Goal: Information Seeking & Learning: Find specific fact

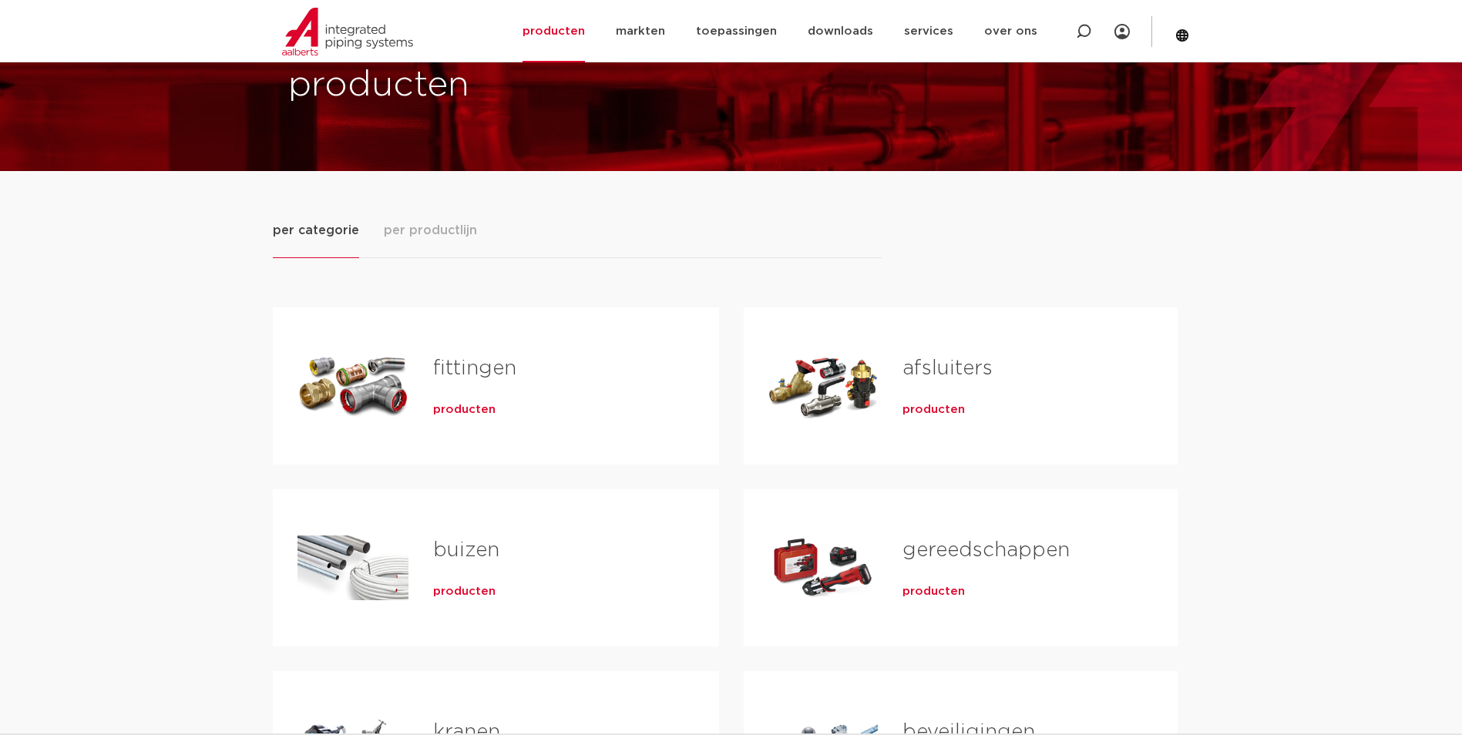
click at [452, 411] on span "producten" at bounding box center [464, 409] width 62 height 15
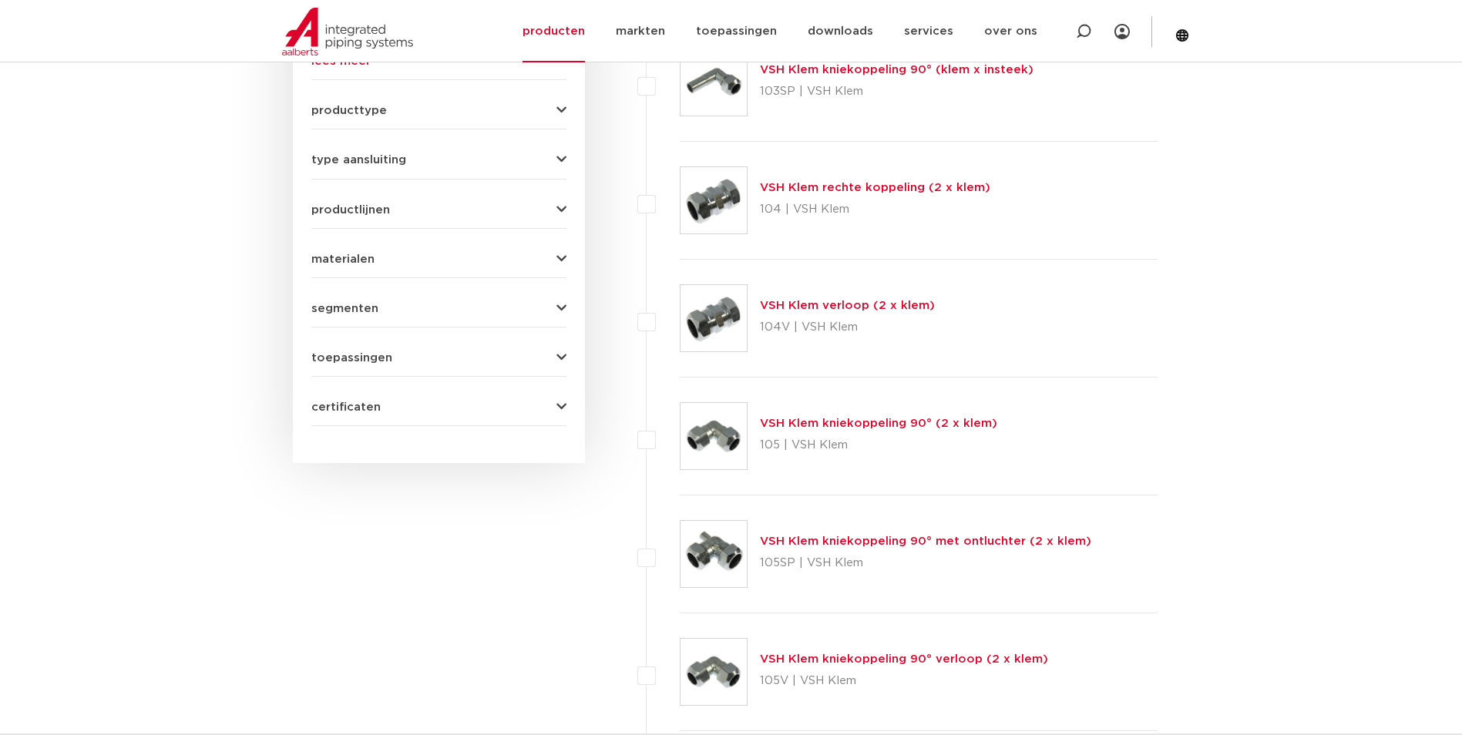
scroll to position [231, 0]
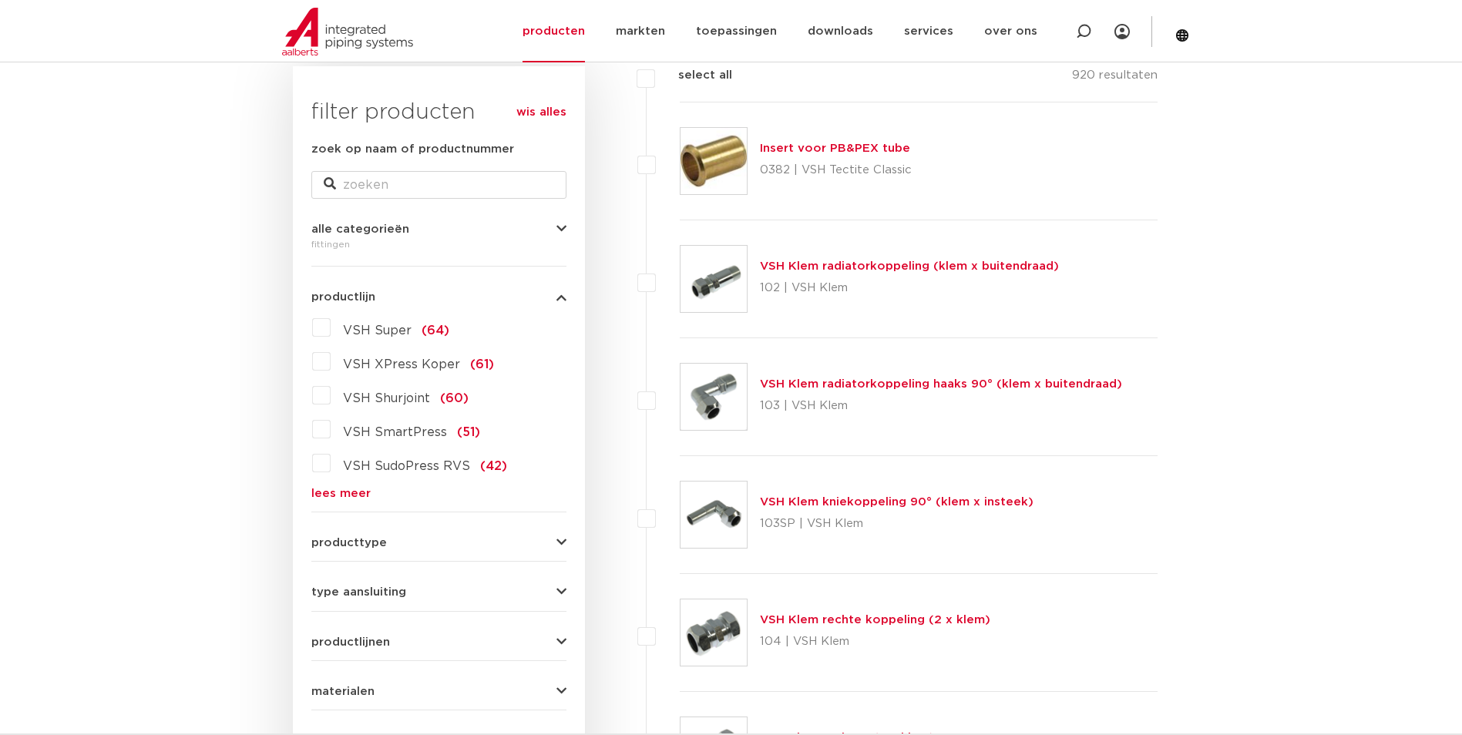
click at [332, 497] on link "lees meer" at bounding box center [438, 494] width 255 height 12
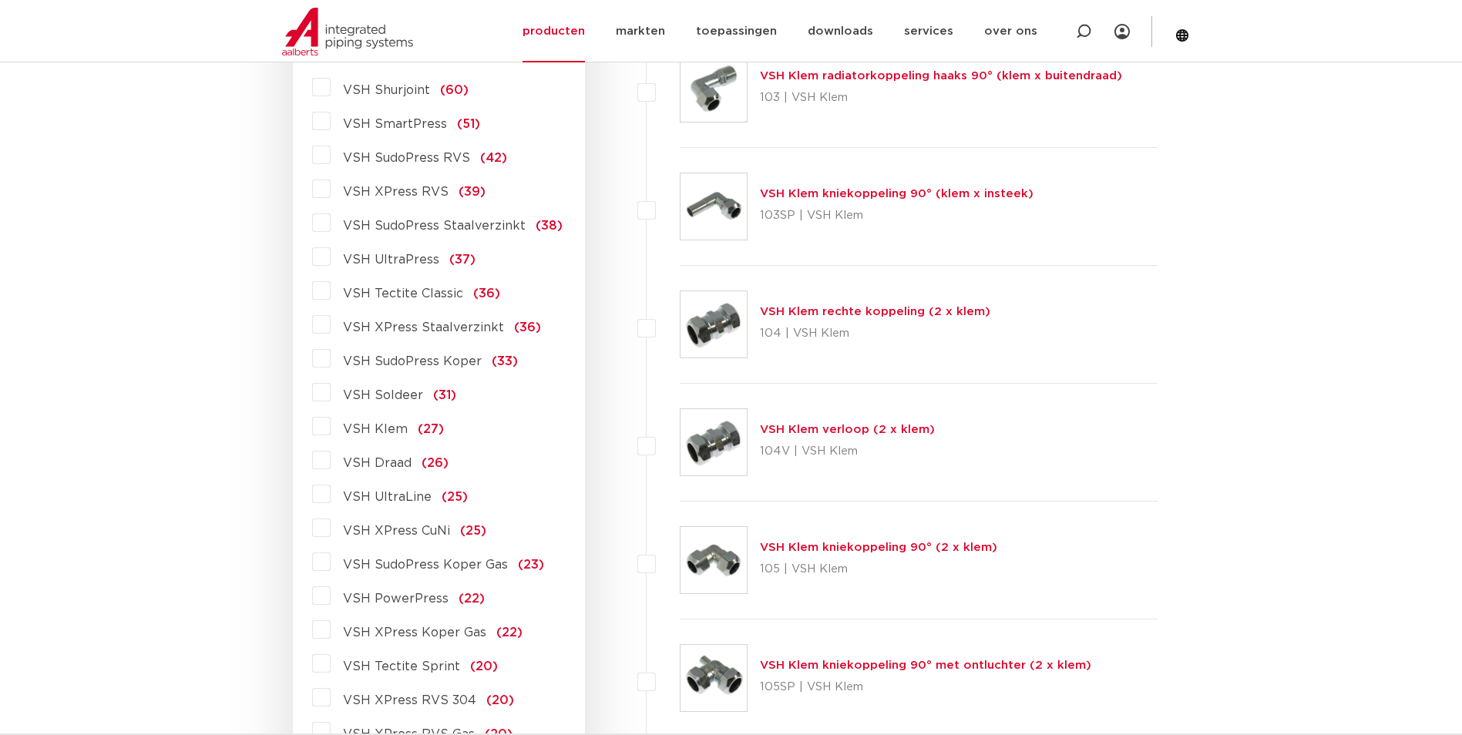
scroll to position [617, 0]
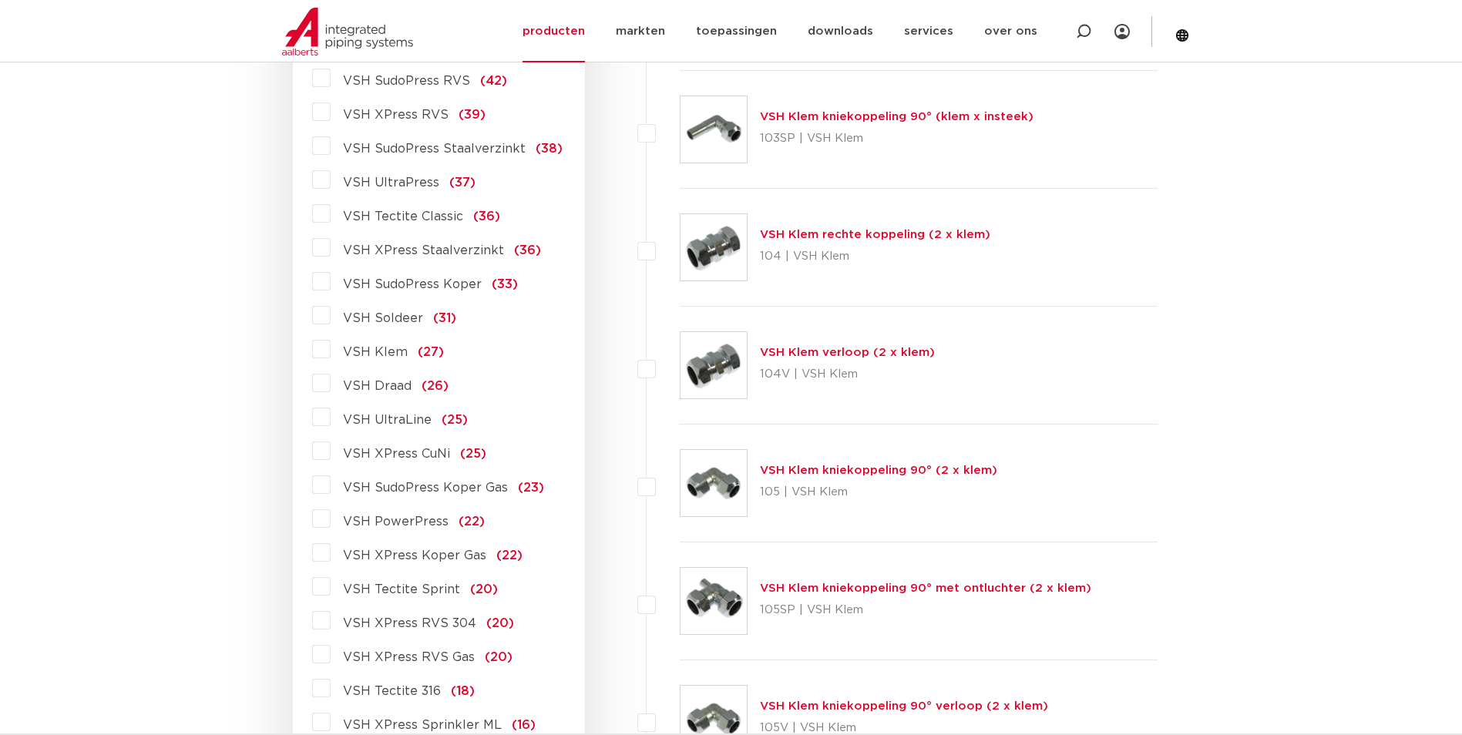
click at [338, 387] on label "VSH Draad (26)" at bounding box center [390, 383] width 118 height 25
click at [0, 0] on input "VSH Draad (26)" at bounding box center [0, 0] width 0 height 0
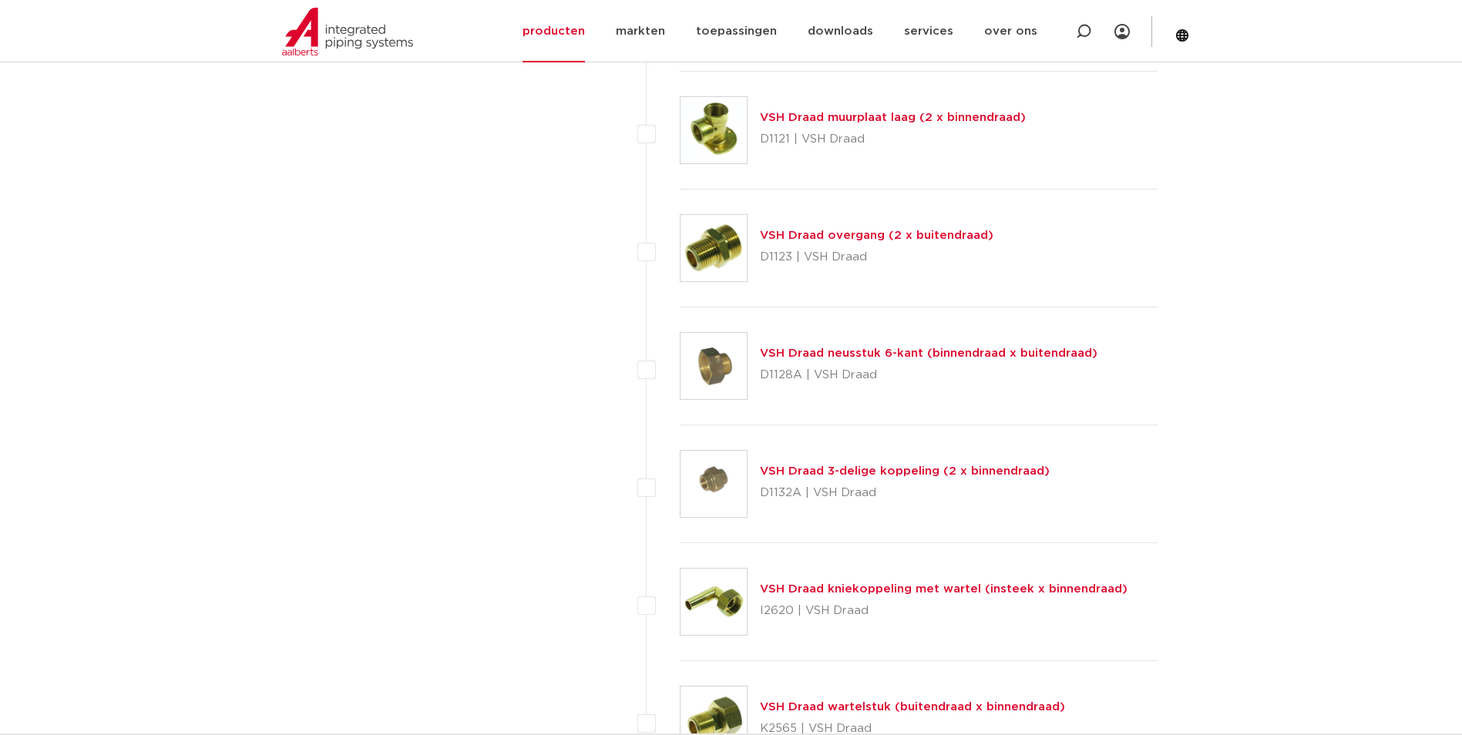
scroll to position [2775, 0]
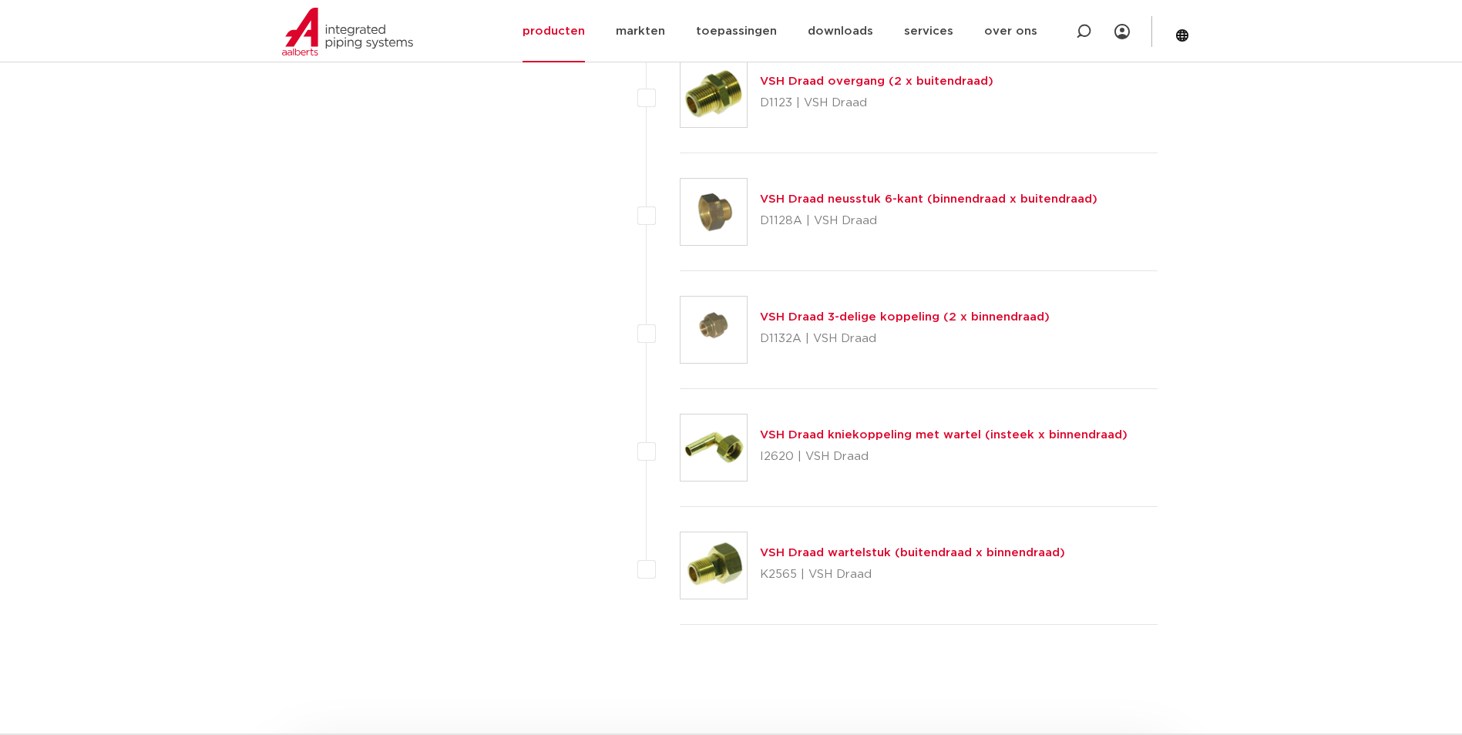
click at [920, 311] on link "VSH Draad 3-delige koppeling (2 x binnendraad)" at bounding box center [905, 317] width 290 height 12
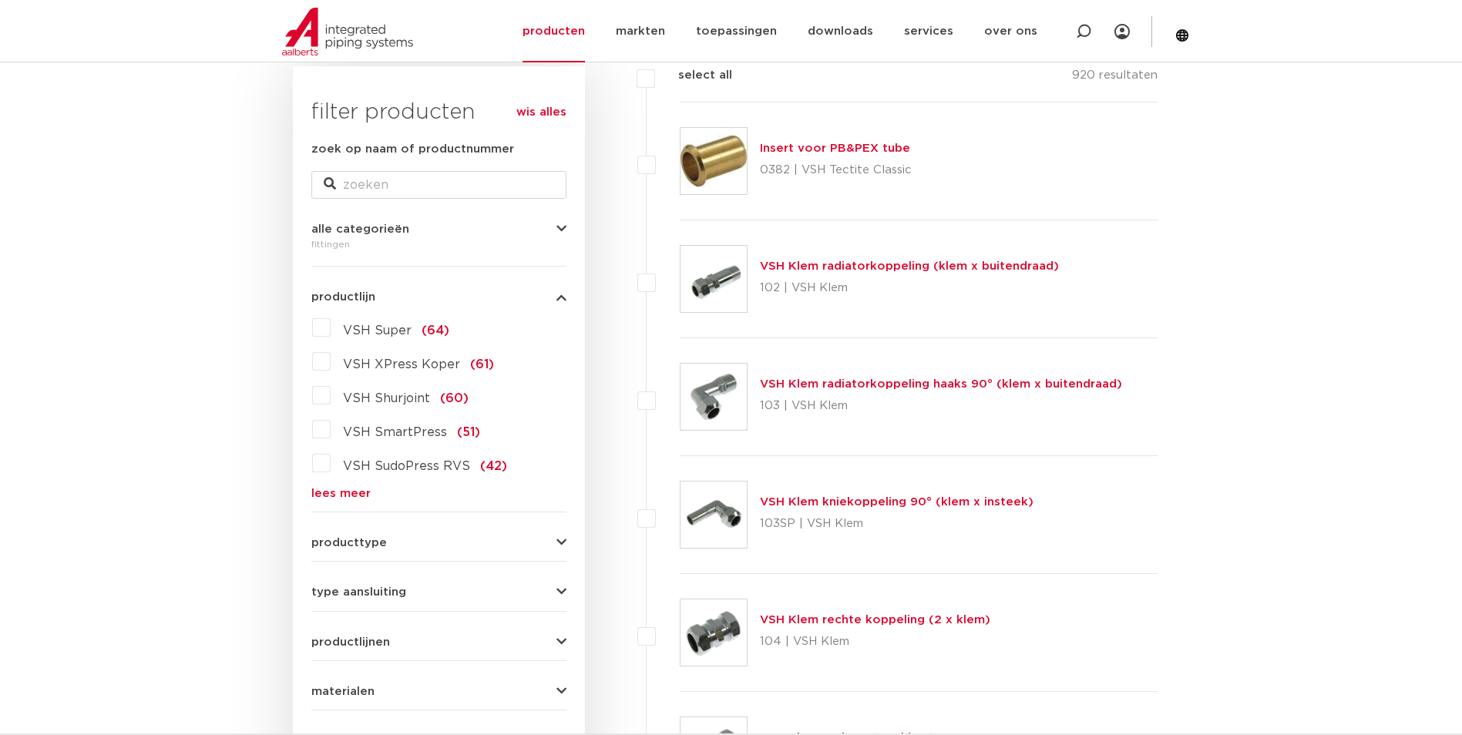
click at [334, 493] on link "lees meer" at bounding box center [438, 494] width 255 height 12
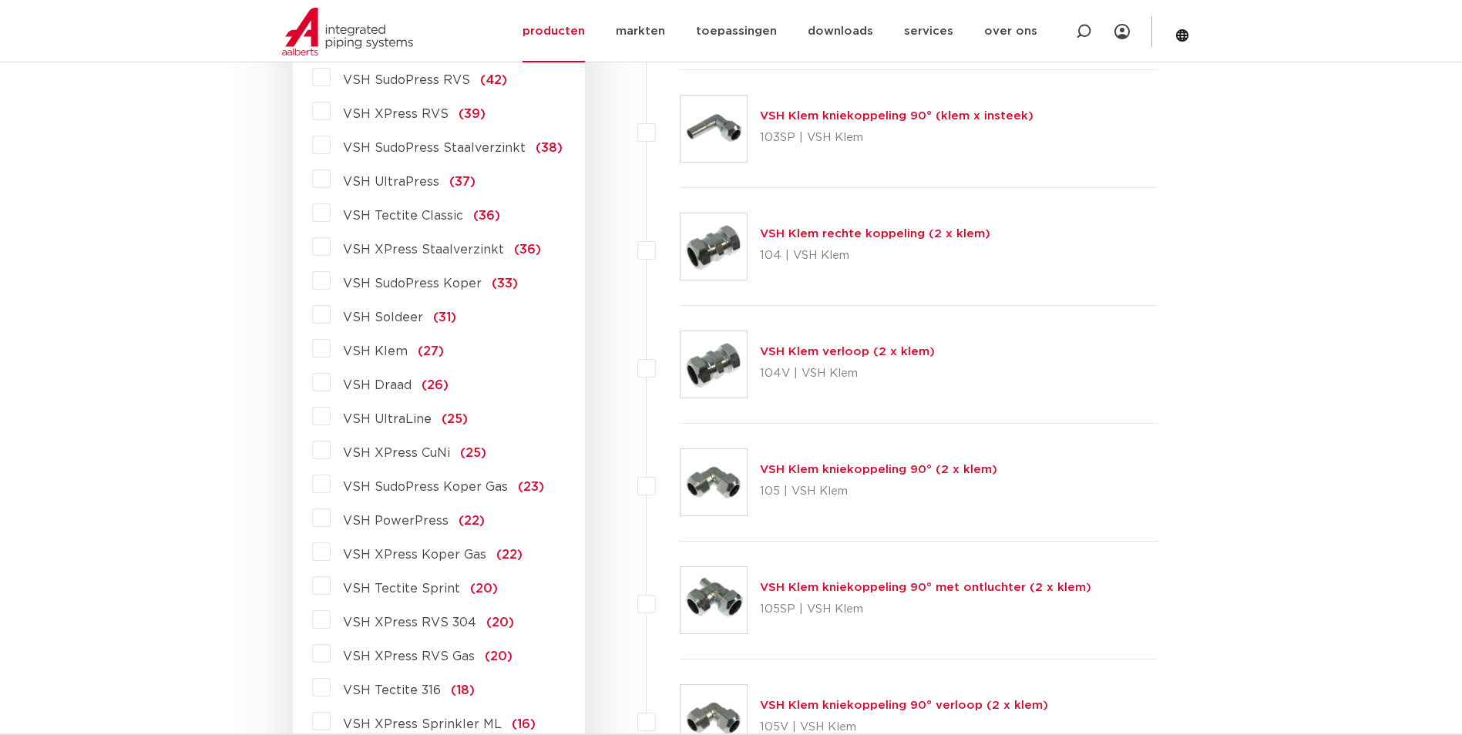
scroll to position [617, 0]
click at [331, 383] on label "VSH Draad (26)" at bounding box center [390, 383] width 118 height 25
click at [0, 0] on input "VSH Draad (26)" at bounding box center [0, 0] width 0 height 0
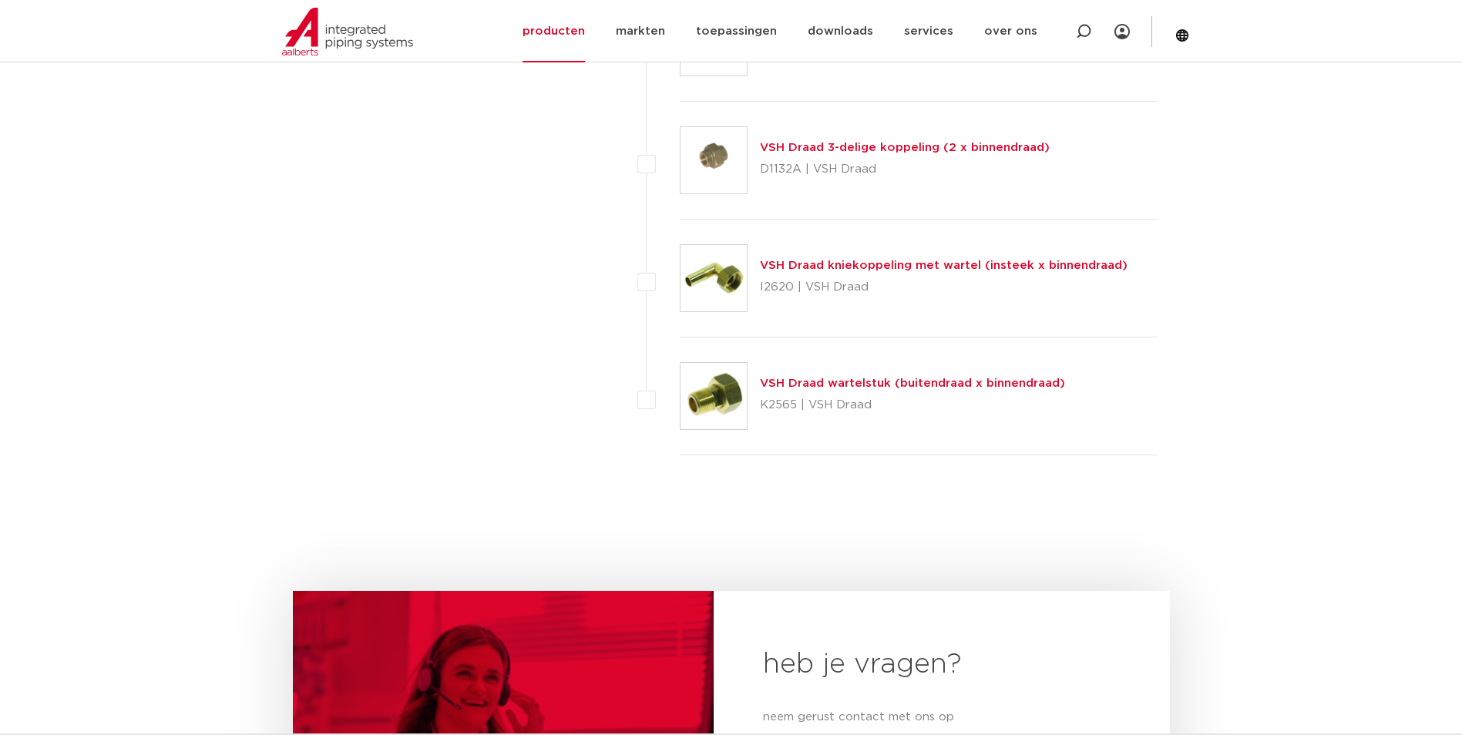
scroll to position [2844, 0]
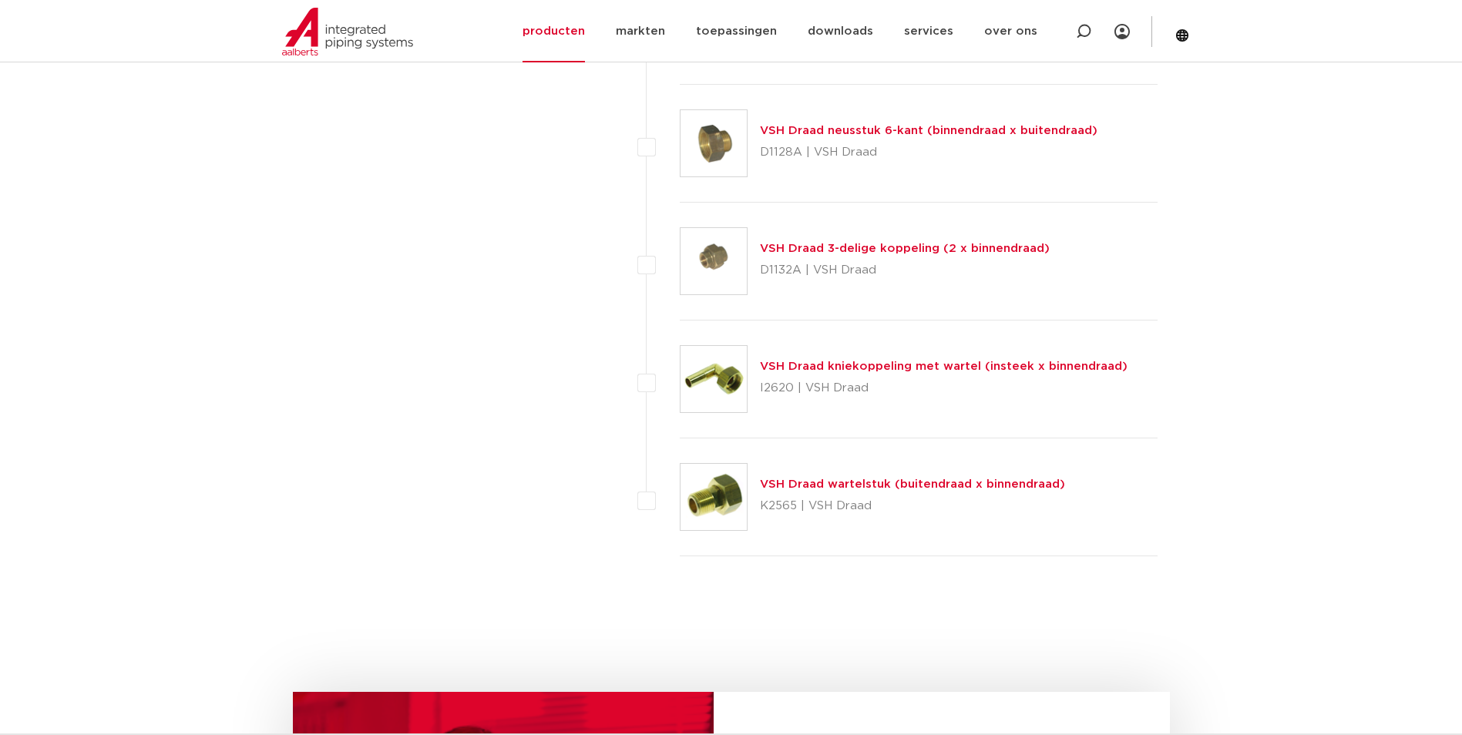
click at [951, 480] on link "VSH Draad wartelstuk (buitendraad x binnendraad)" at bounding box center [912, 485] width 305 height 12
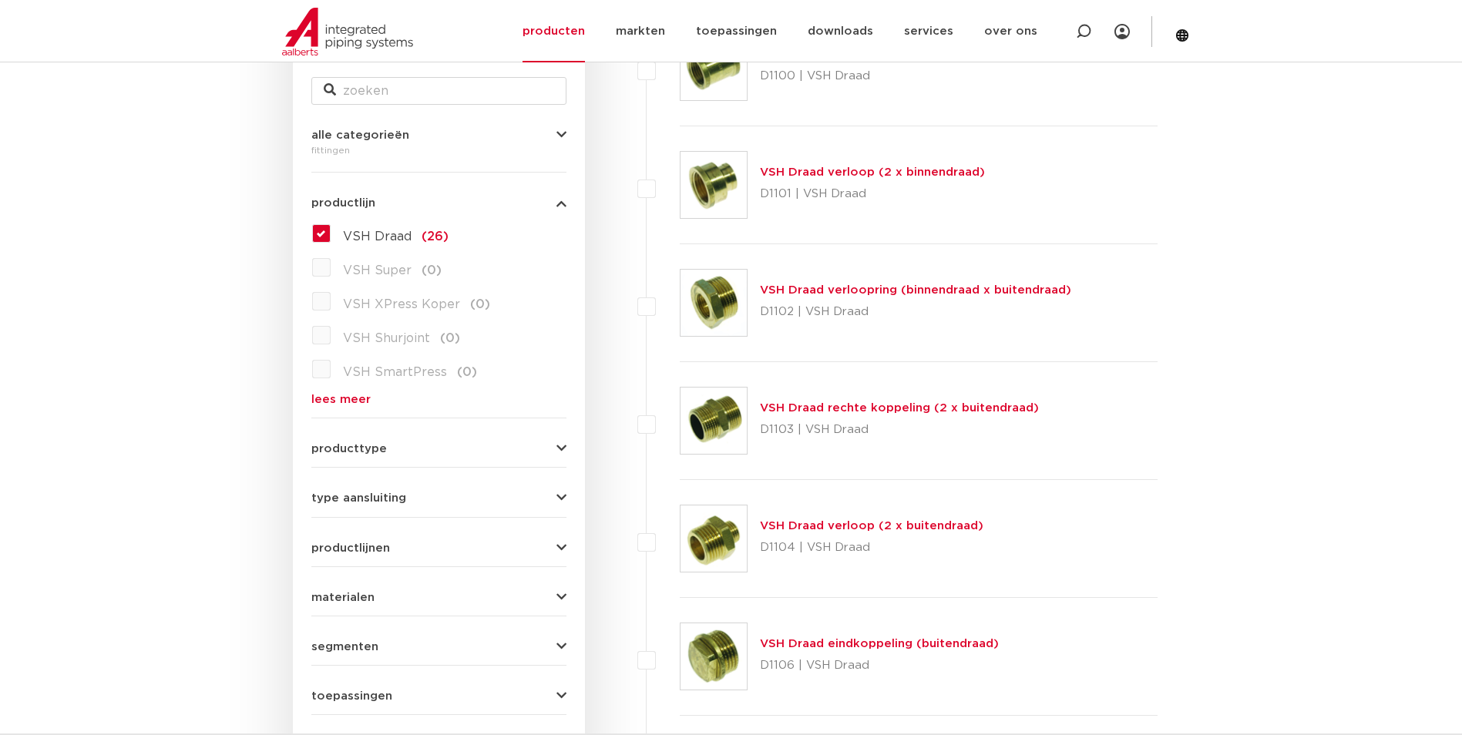
scroll to position [300, 0]
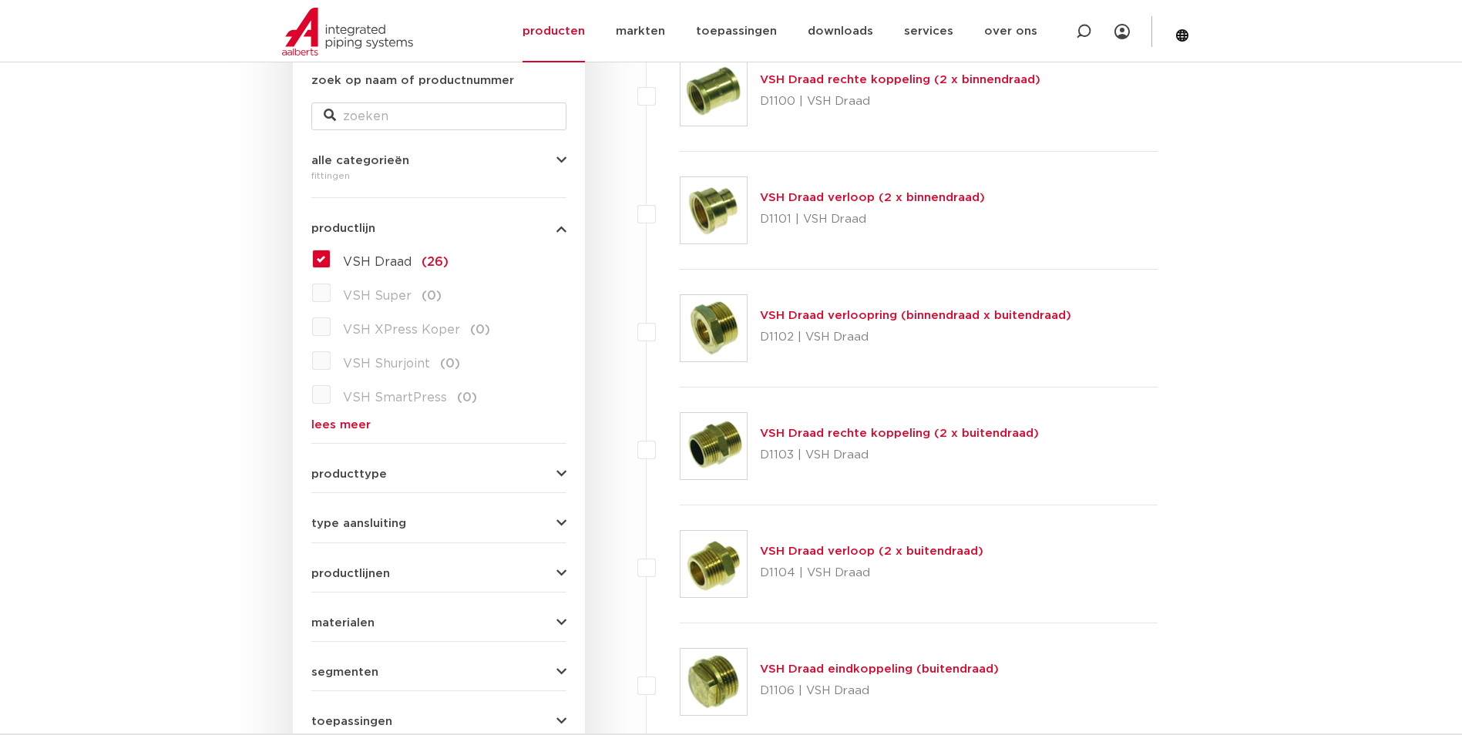
click at [930, 311] on link "VSH Draad verloopring (binnendraad x buitendraad)" at bounding box center [915, 316] width 311 height 12
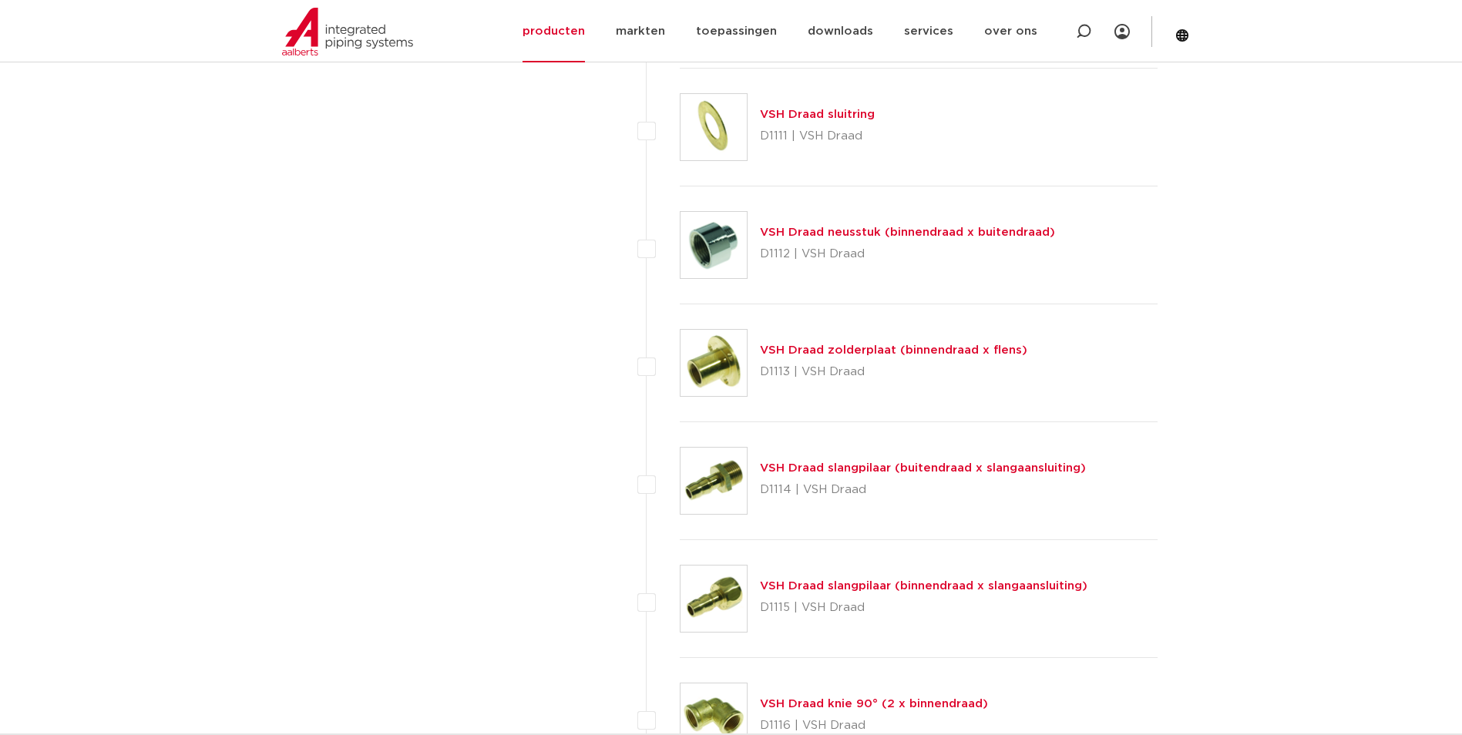
scroll to position [1456, 0]
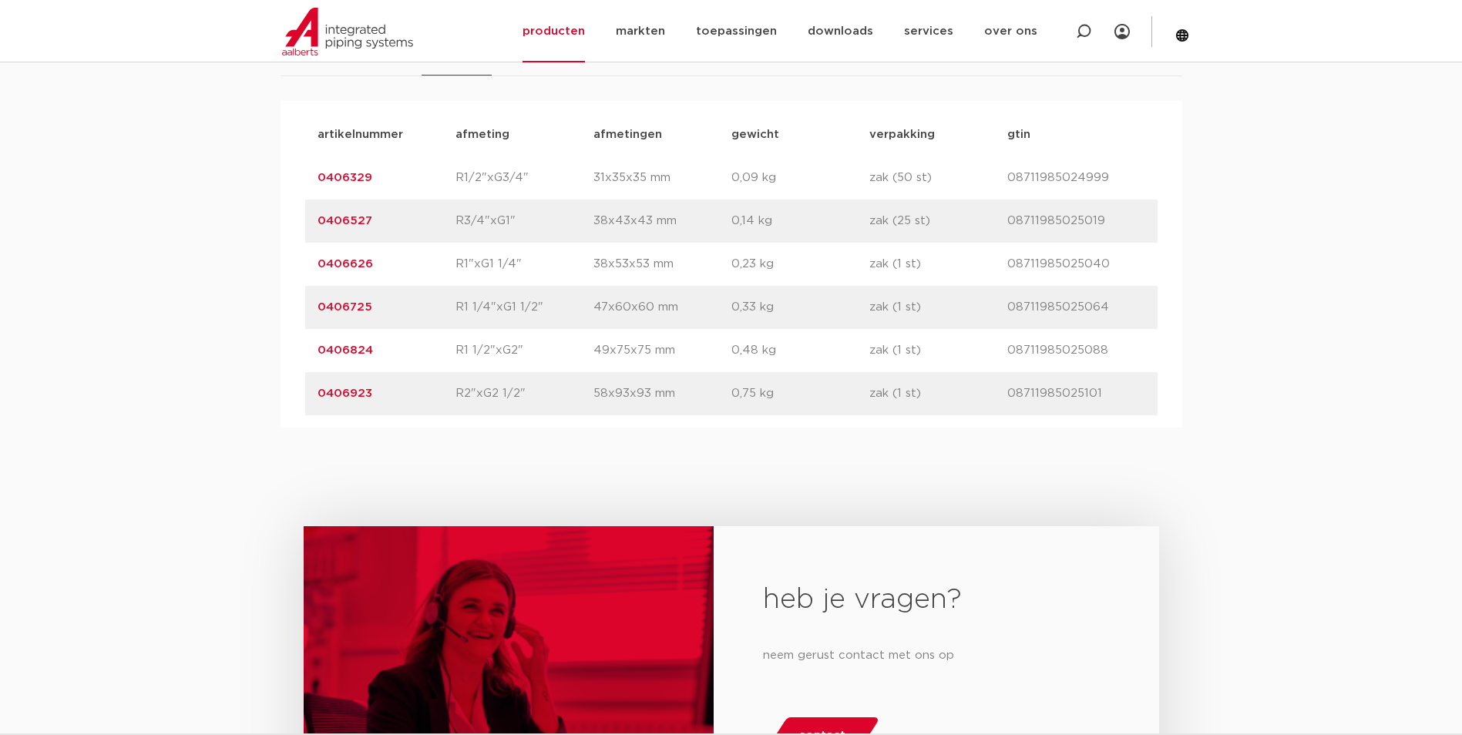
scroll to position [925, 0]
click at [355, 393] on link "0406923" at bounding box center [345, 393] width 55 height 12
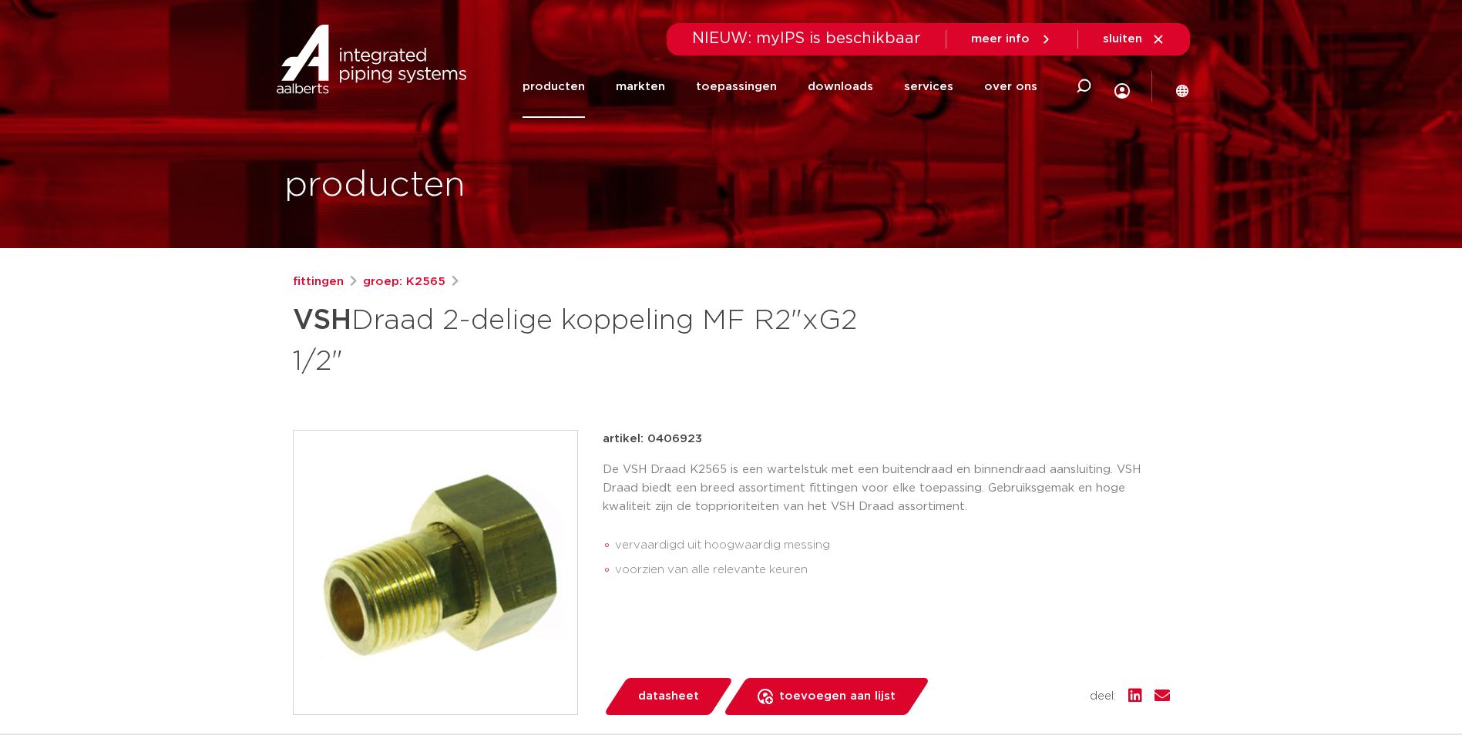
click at [687, 436] on p "artikel: 0406923" at bounding box center [652, 439] width 99 height 19
copy p "0406923"
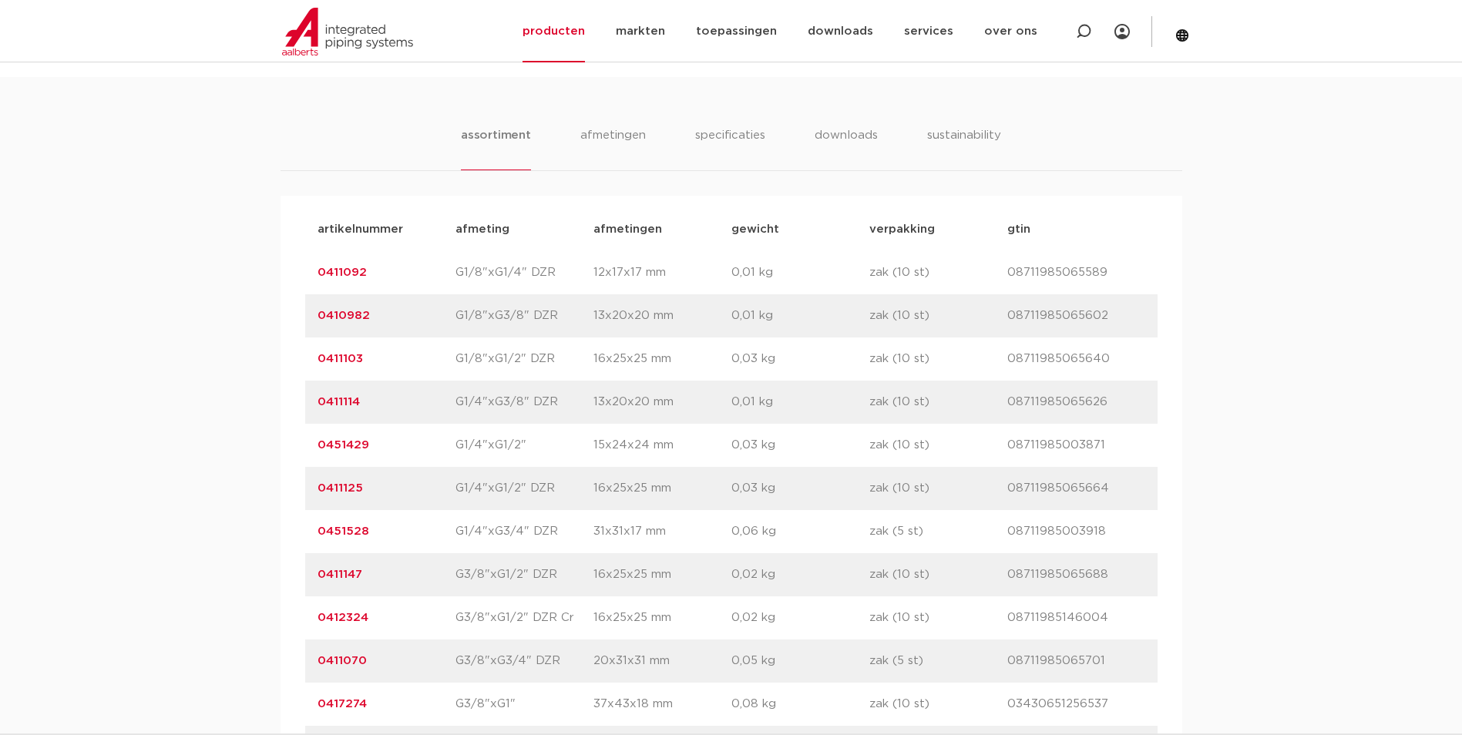
scroll to position [617, 0]
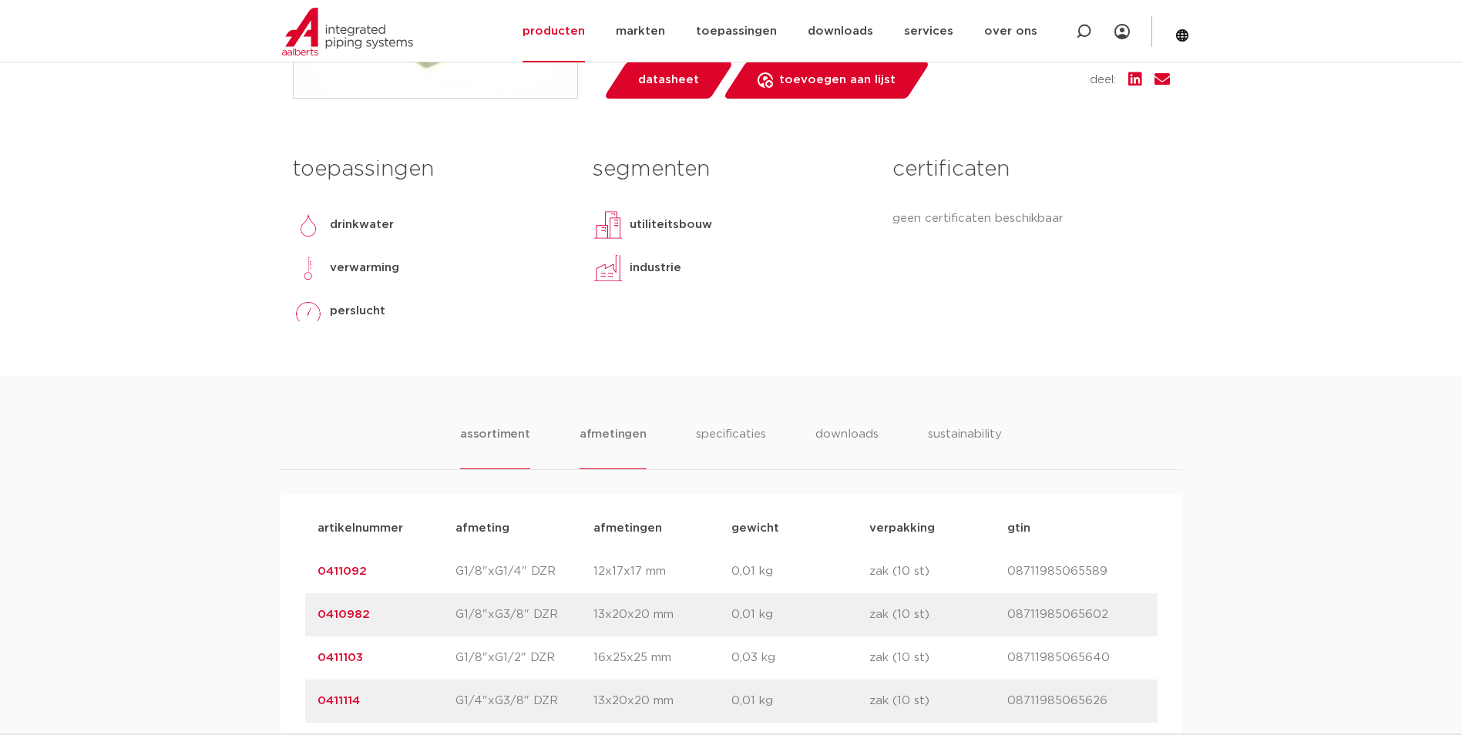
click at [591, 429] on li "afmetingen" at bounding box center [613, 448] width 67 height 44
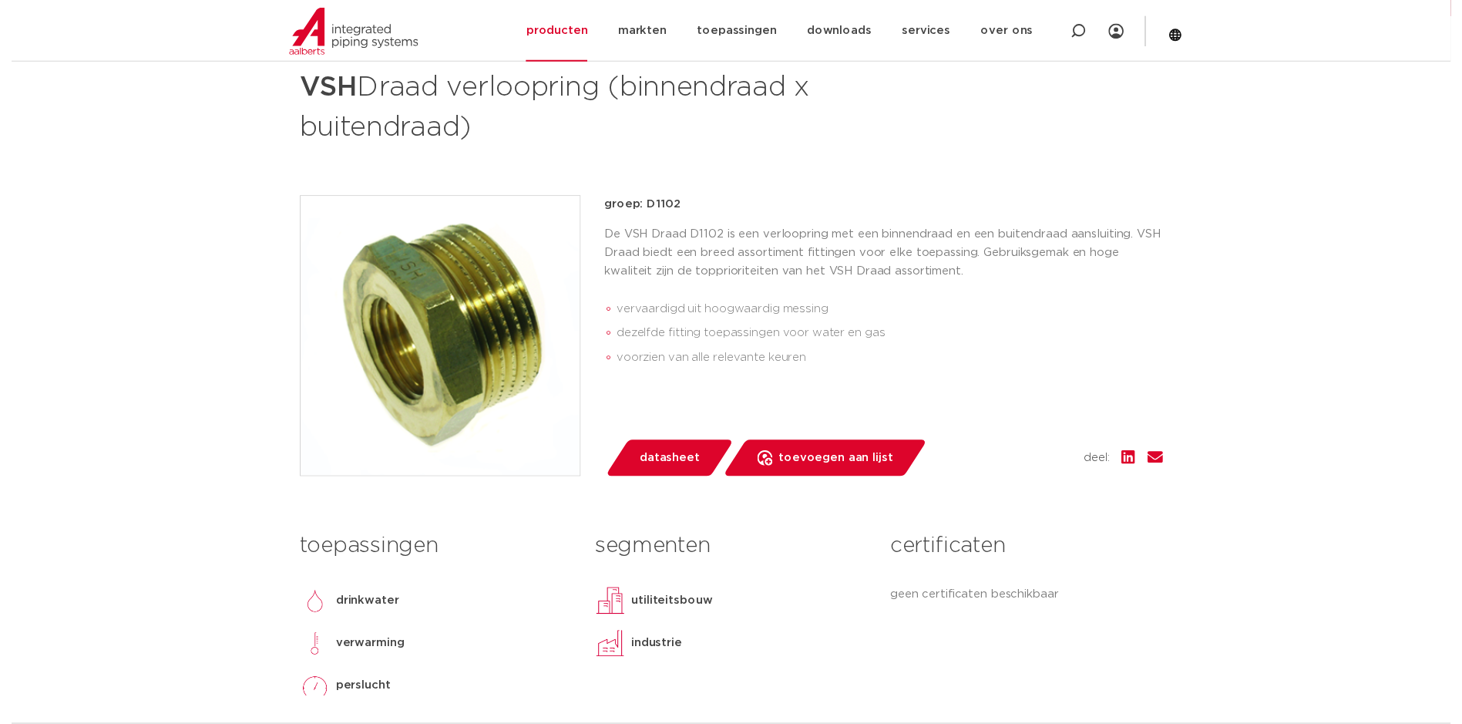
scroll to position [231, 0]
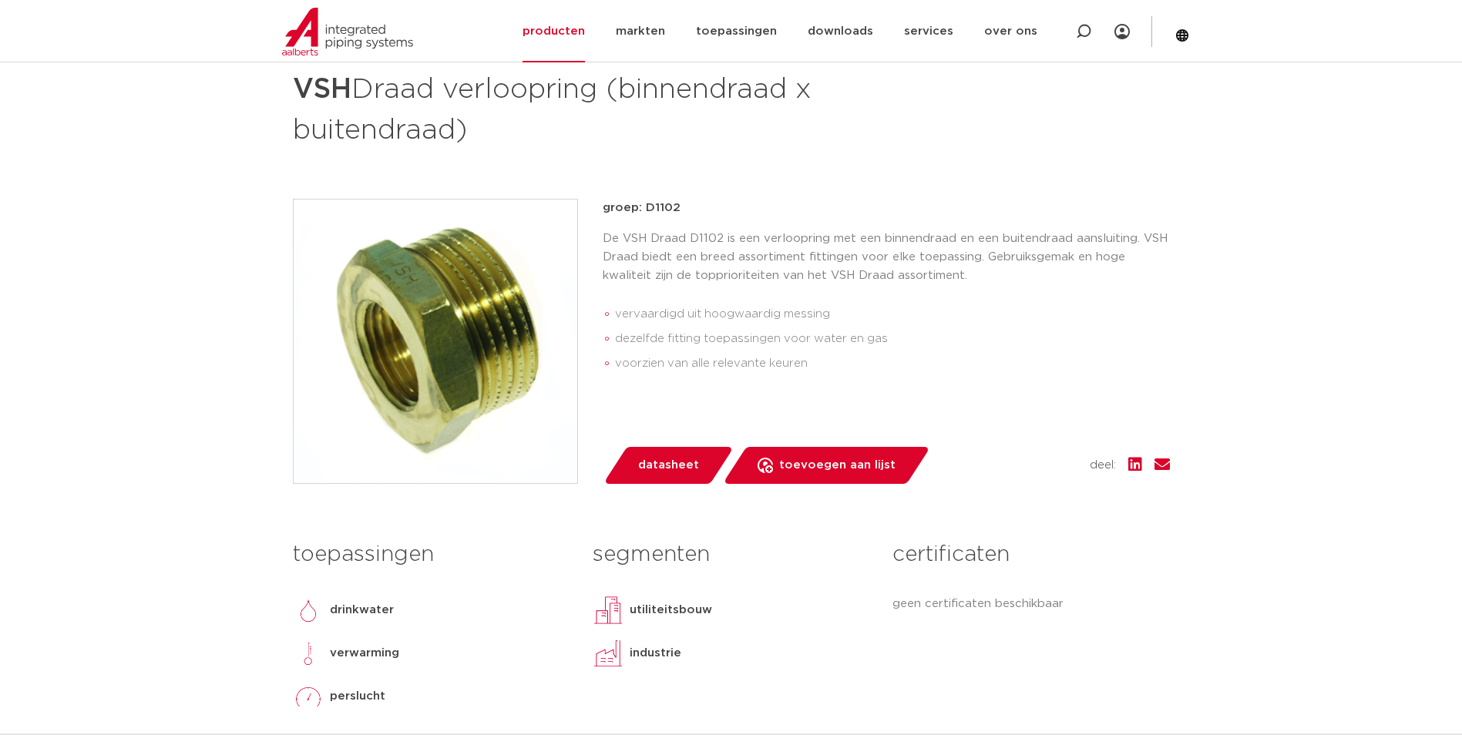
click at [658, 475] on span "datasheet" at bounding box center [668, 465] width 61 height 25
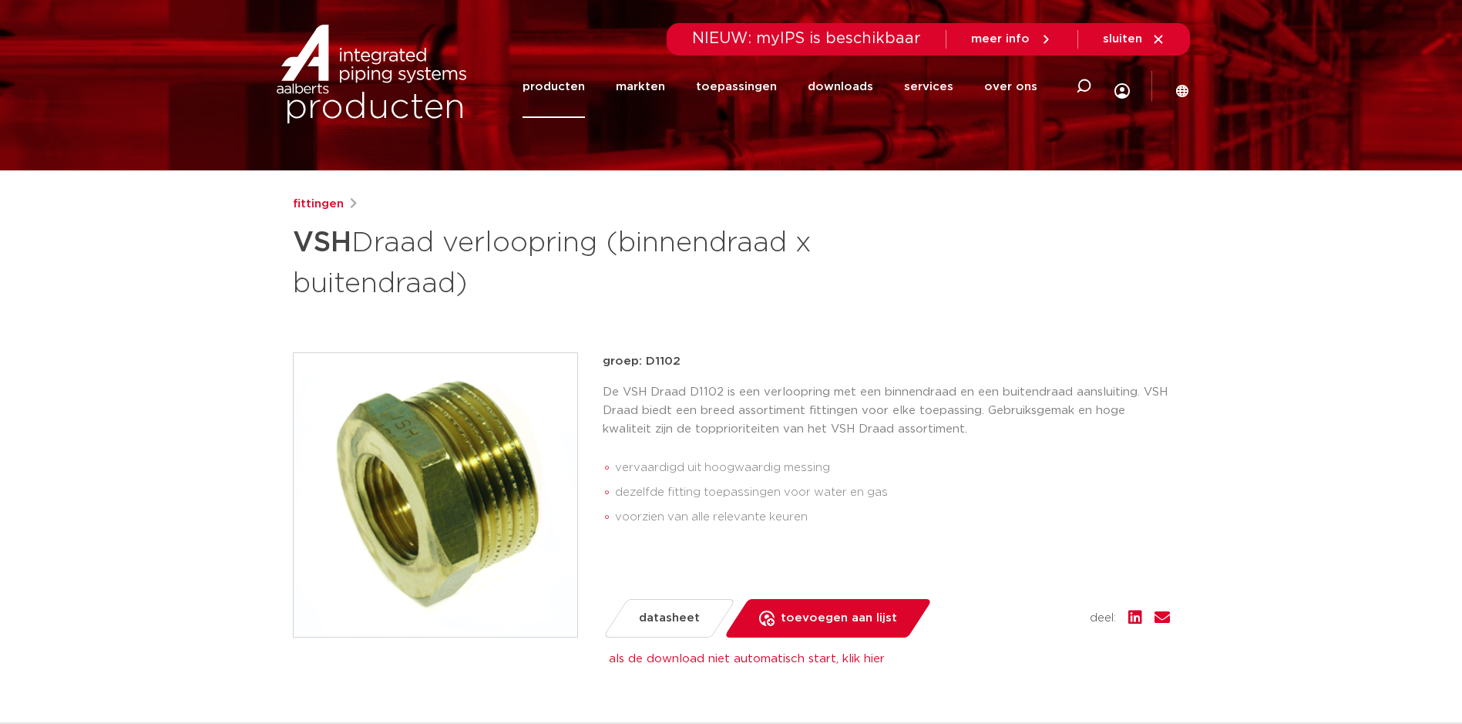
scroll to position [0, 0]
